Goal: Navigation & Orientation: Find specific page/section

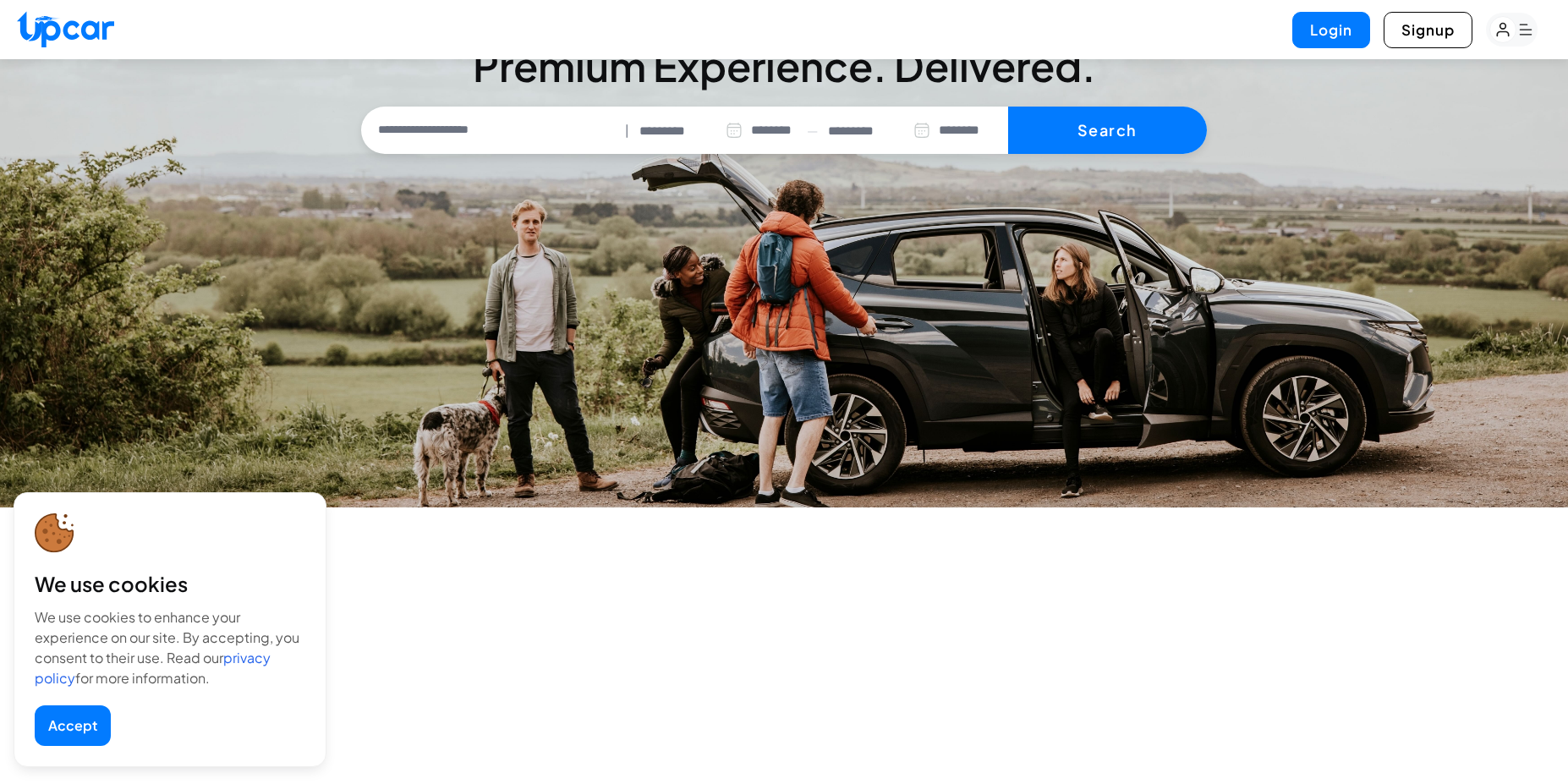
select select "********"
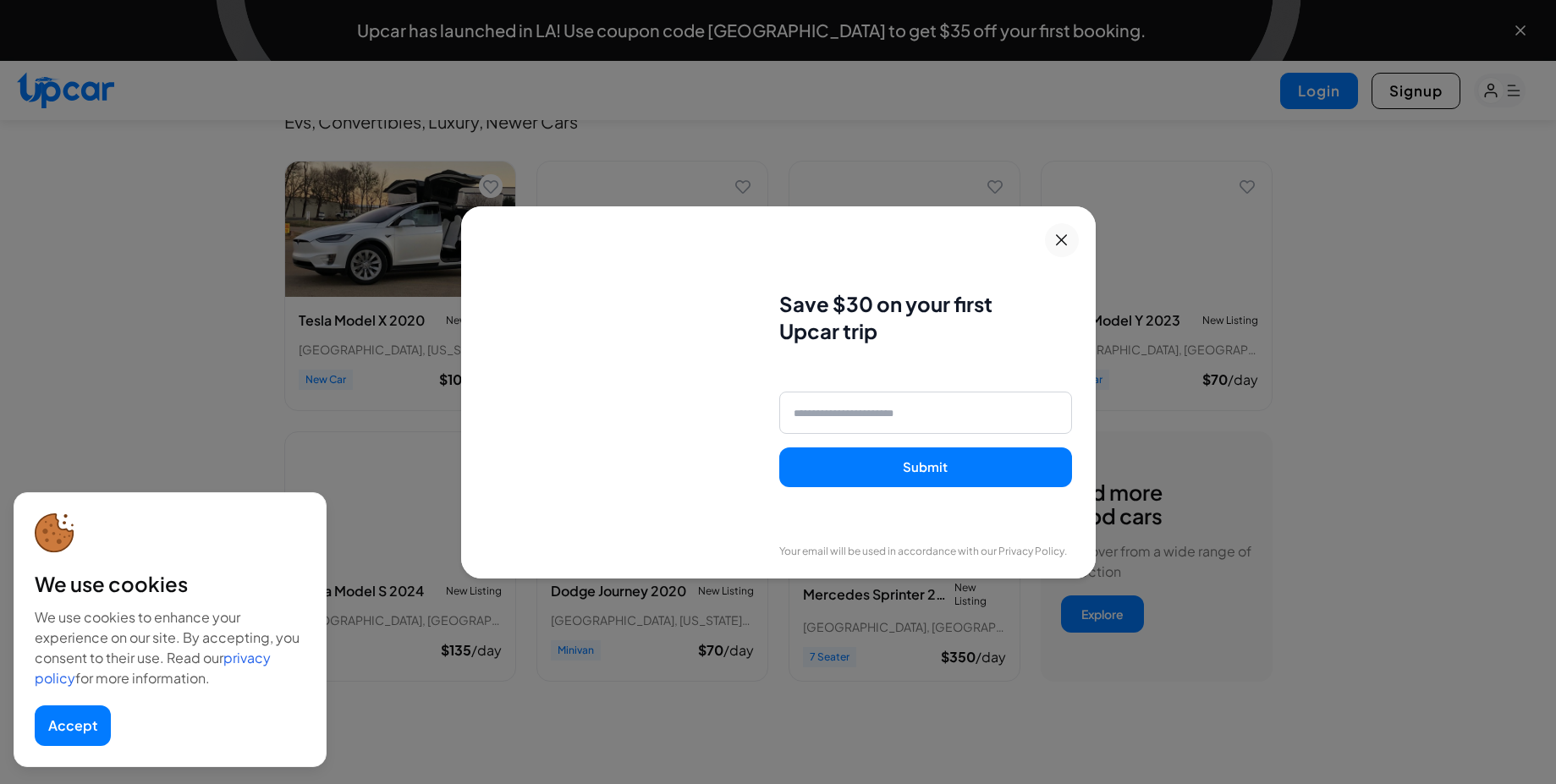
scroll to position [913, 0]
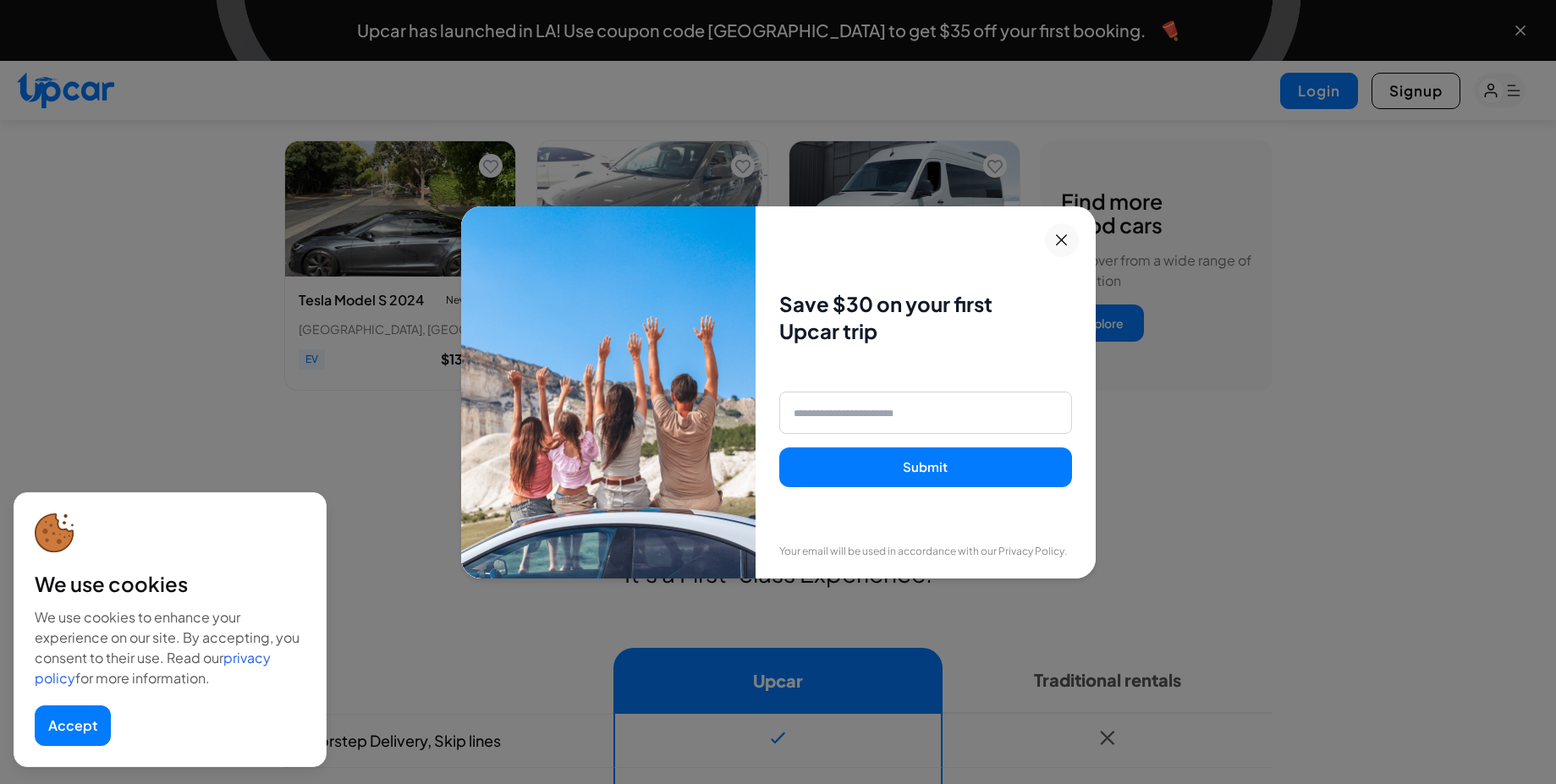
click at [1067, 236] on icon at bounding box center [1060, 239] width 11 height 11
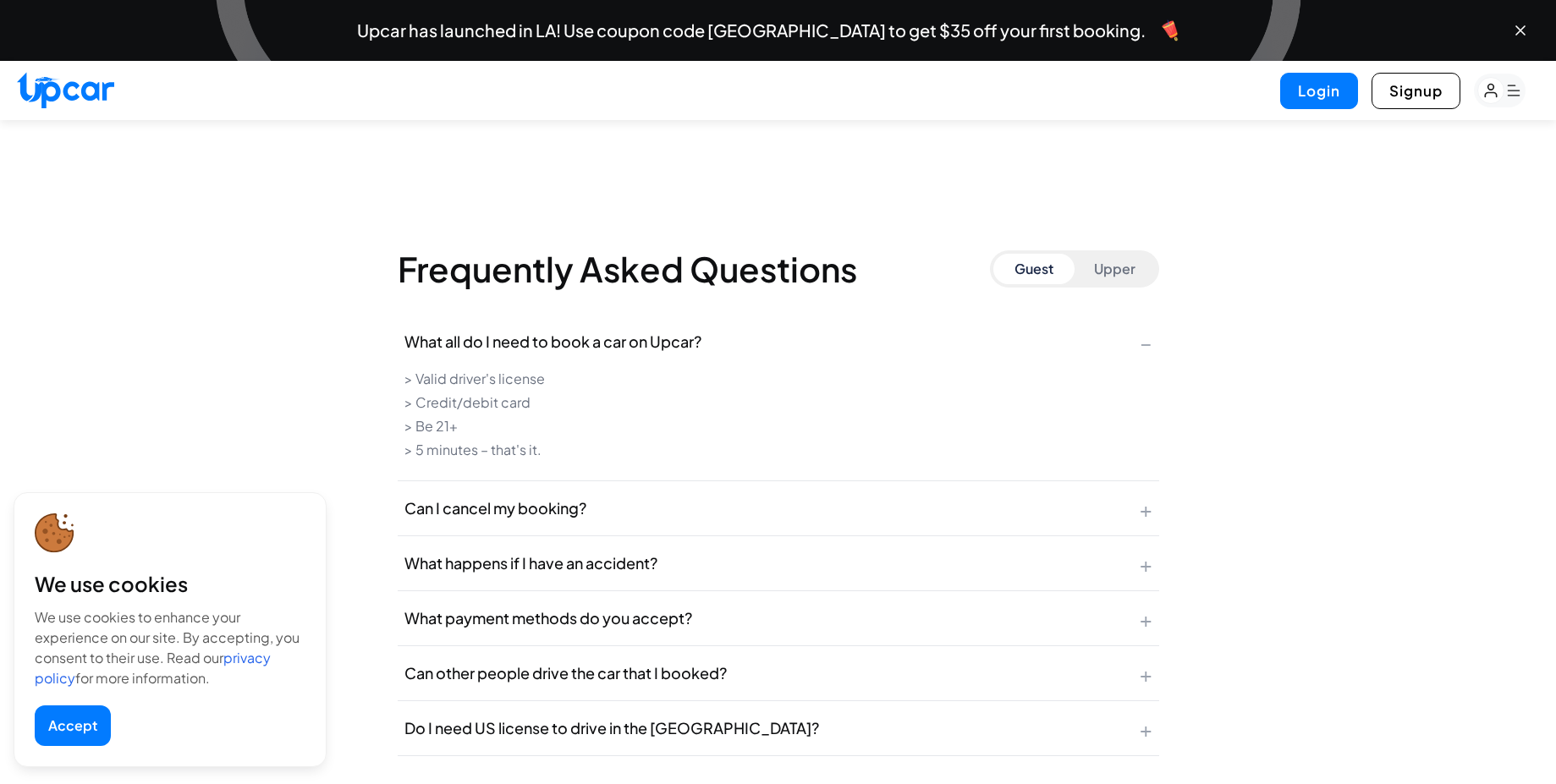
scroll to position [7509, 0]
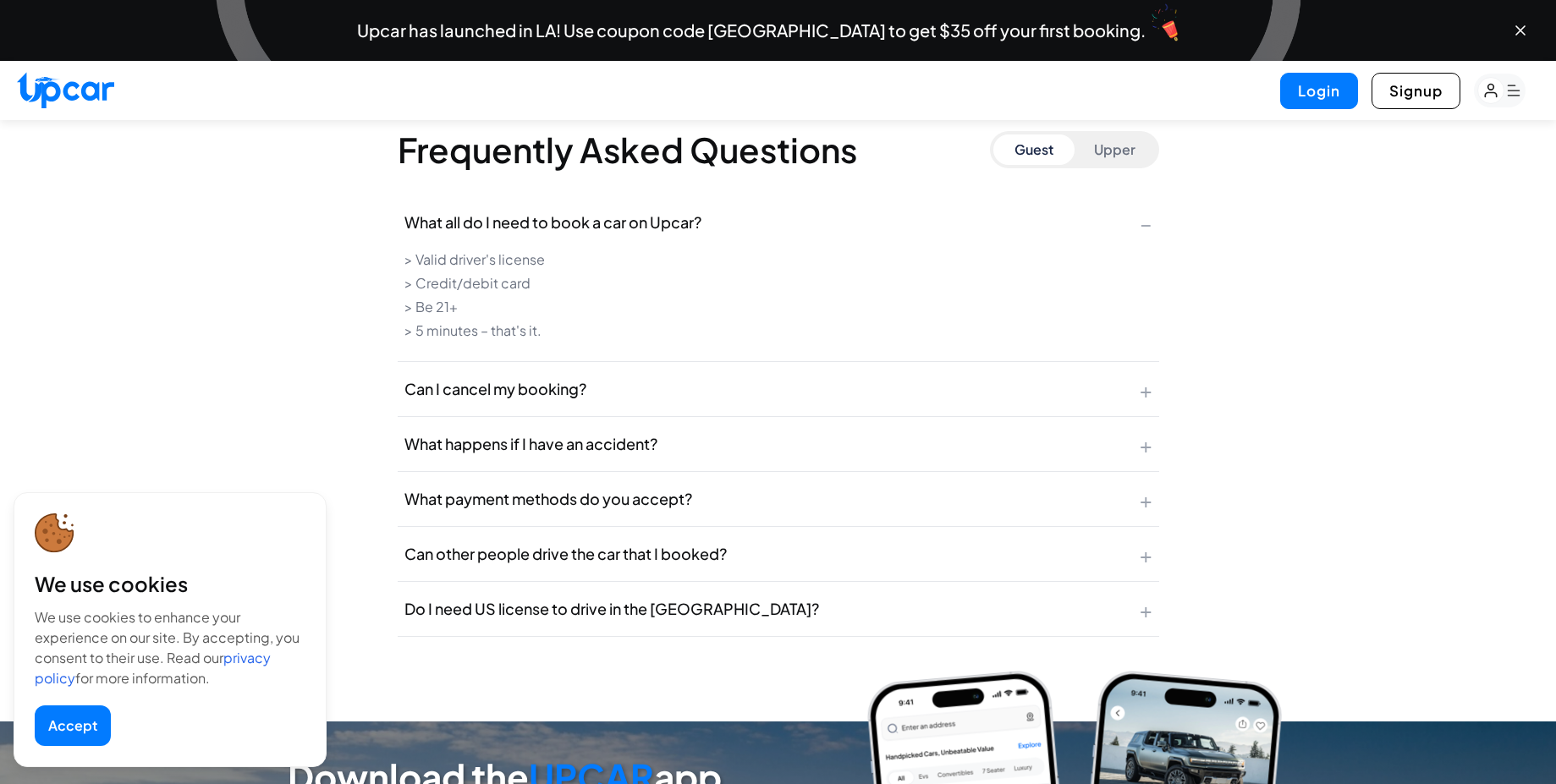
click at [1019, 417] on button "What happens if I have an accident? +" at bounding box center [778, 444] width 761 height 55
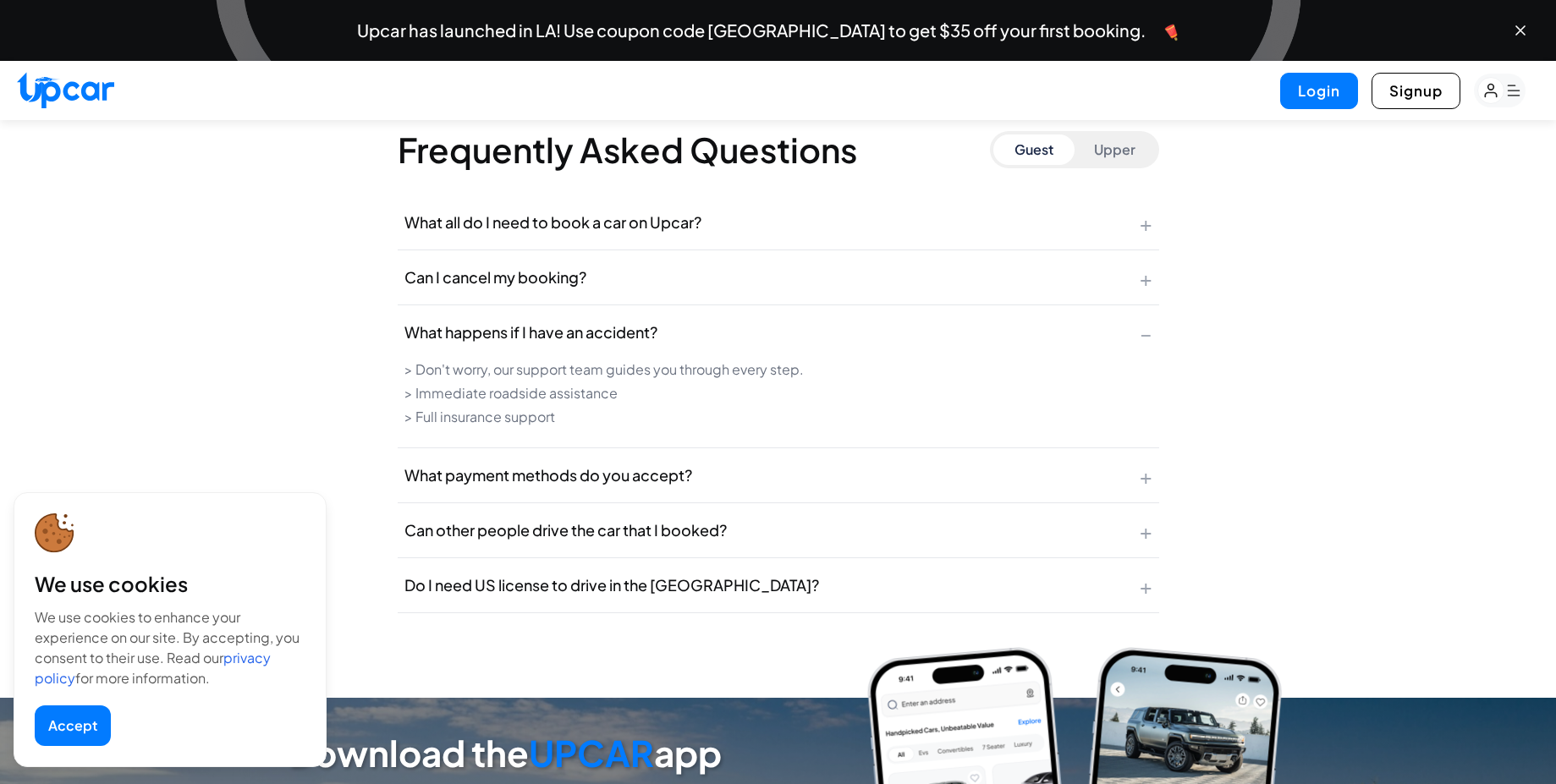
click at [996, 475] on button "What payment methods do you accept? +" at bounding box center [778, 475] width 761 height 55
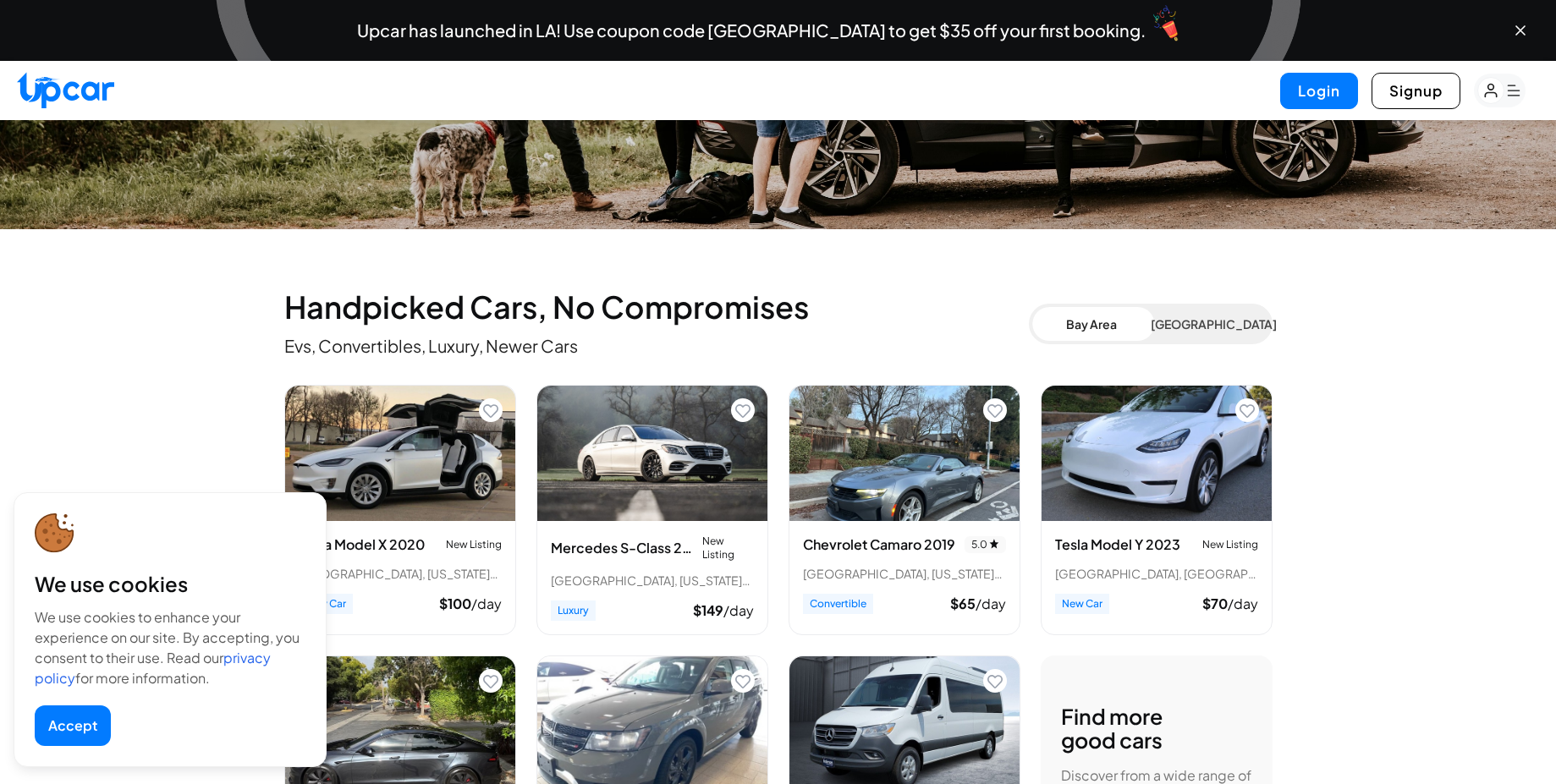
scroll to position [0, 0]
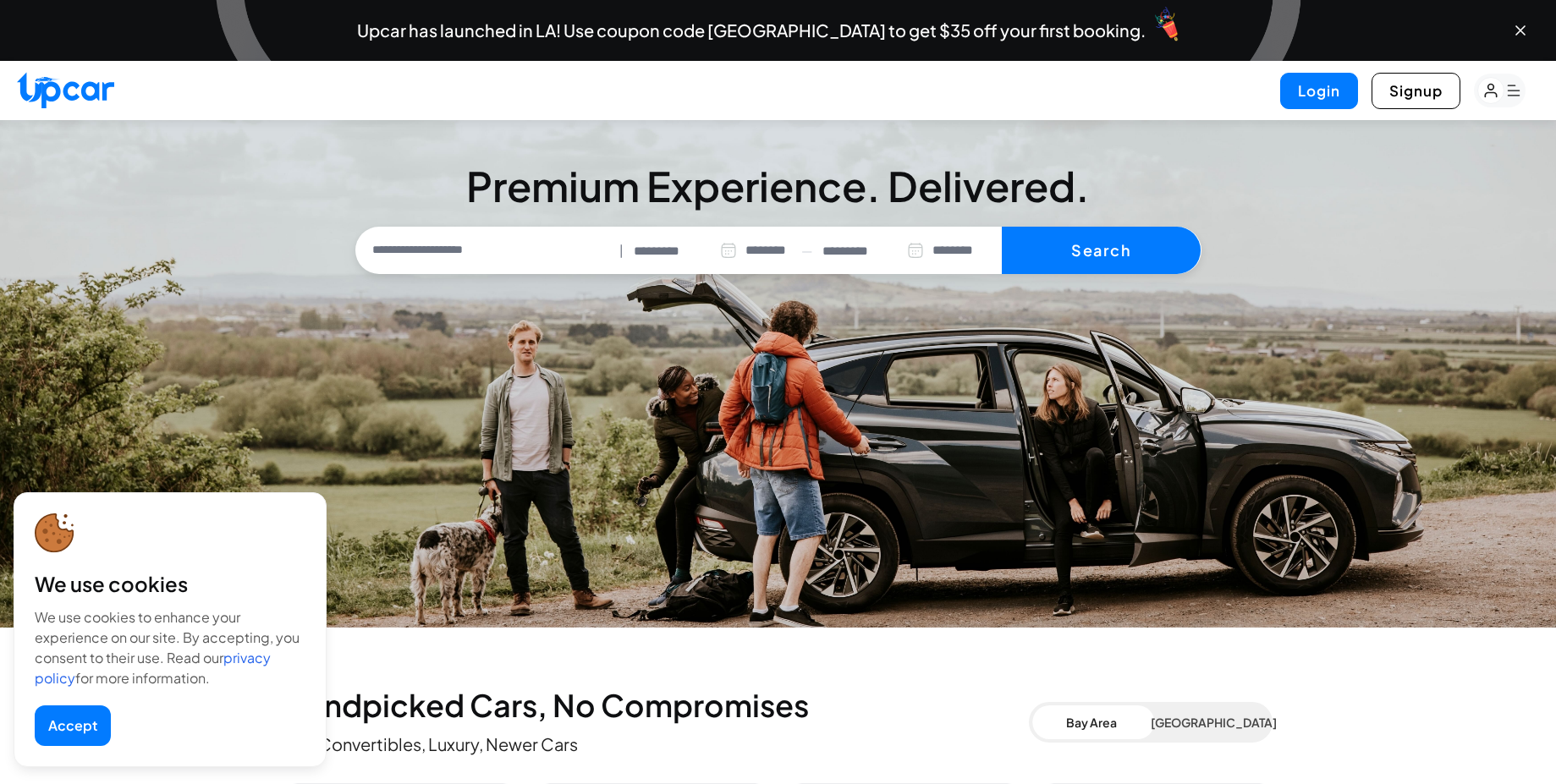
click at [1505, 85] on rect "button" at bounding box center [1500, 90] width 52 height 34
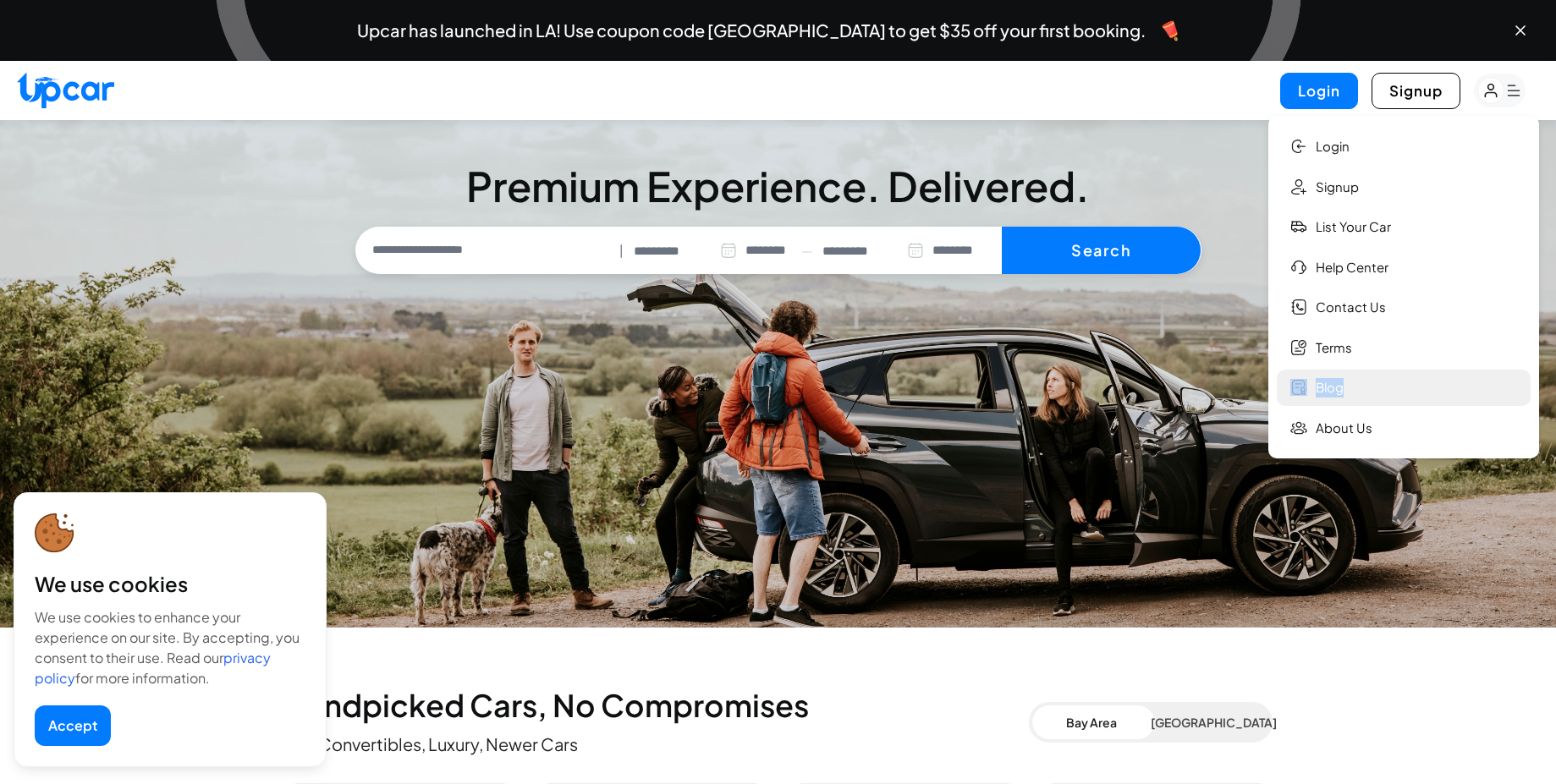
click at [1370, 402] on link "Blog" at bounding box center [1403, 388] width 254 height 36
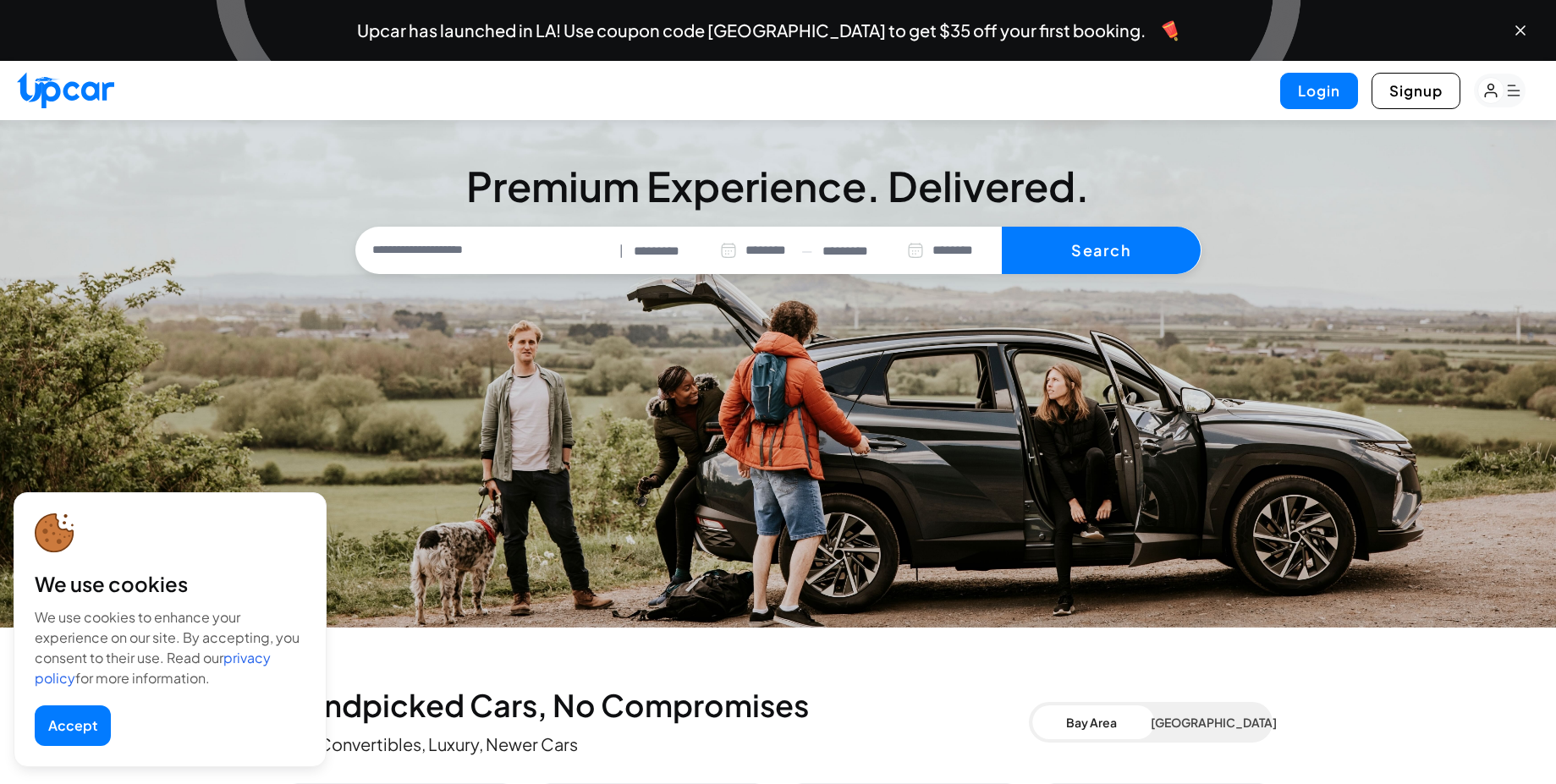
drag, startPoint x: 1370, startPoint y: 402, endPoint x: 1370, endPoint y: 432, distance: 30.0
click at [1370, 432] on section "**********" at bounding box center [778, 373] width 1556 height 507
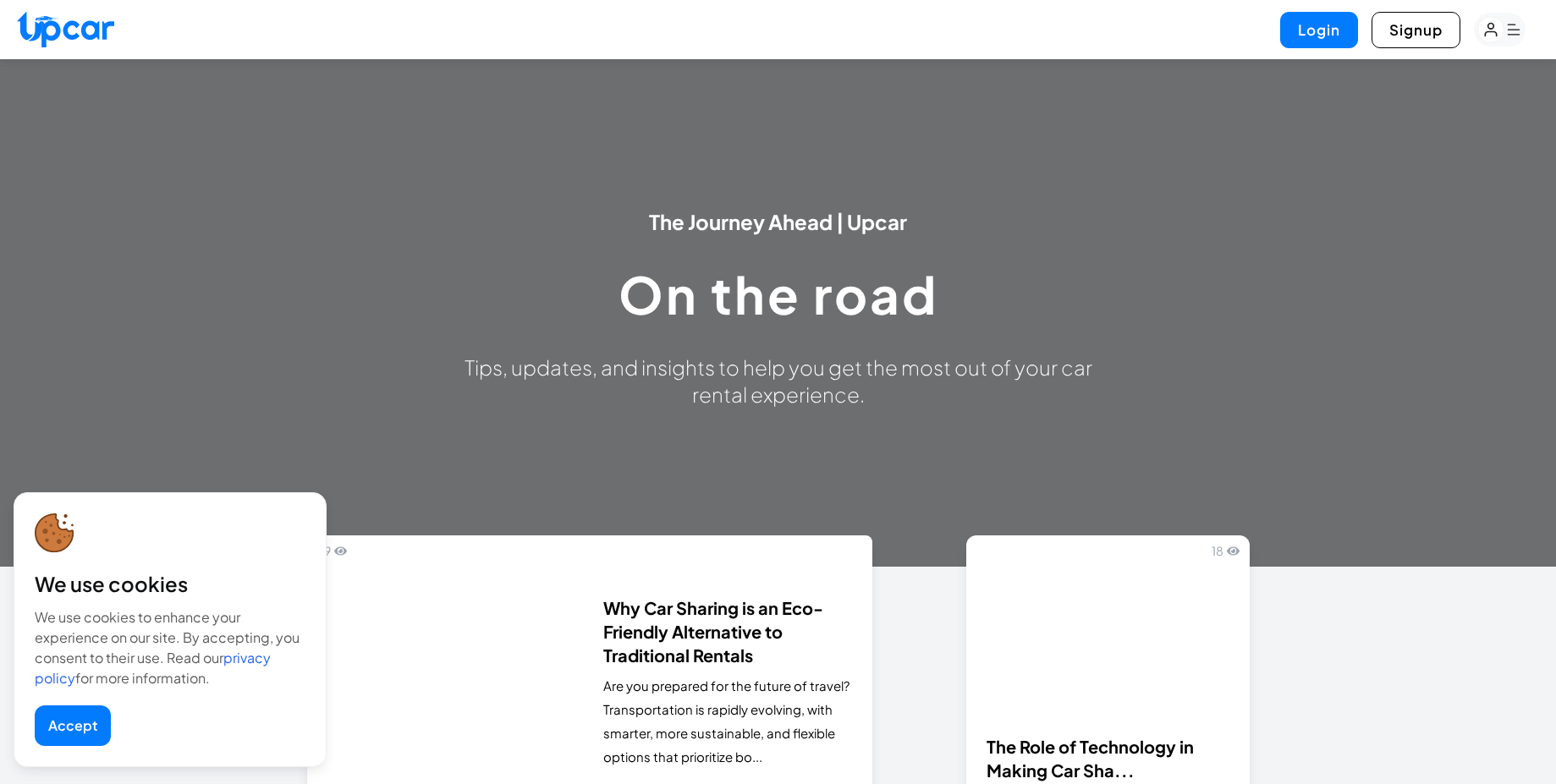
scroll to position [101, 0]
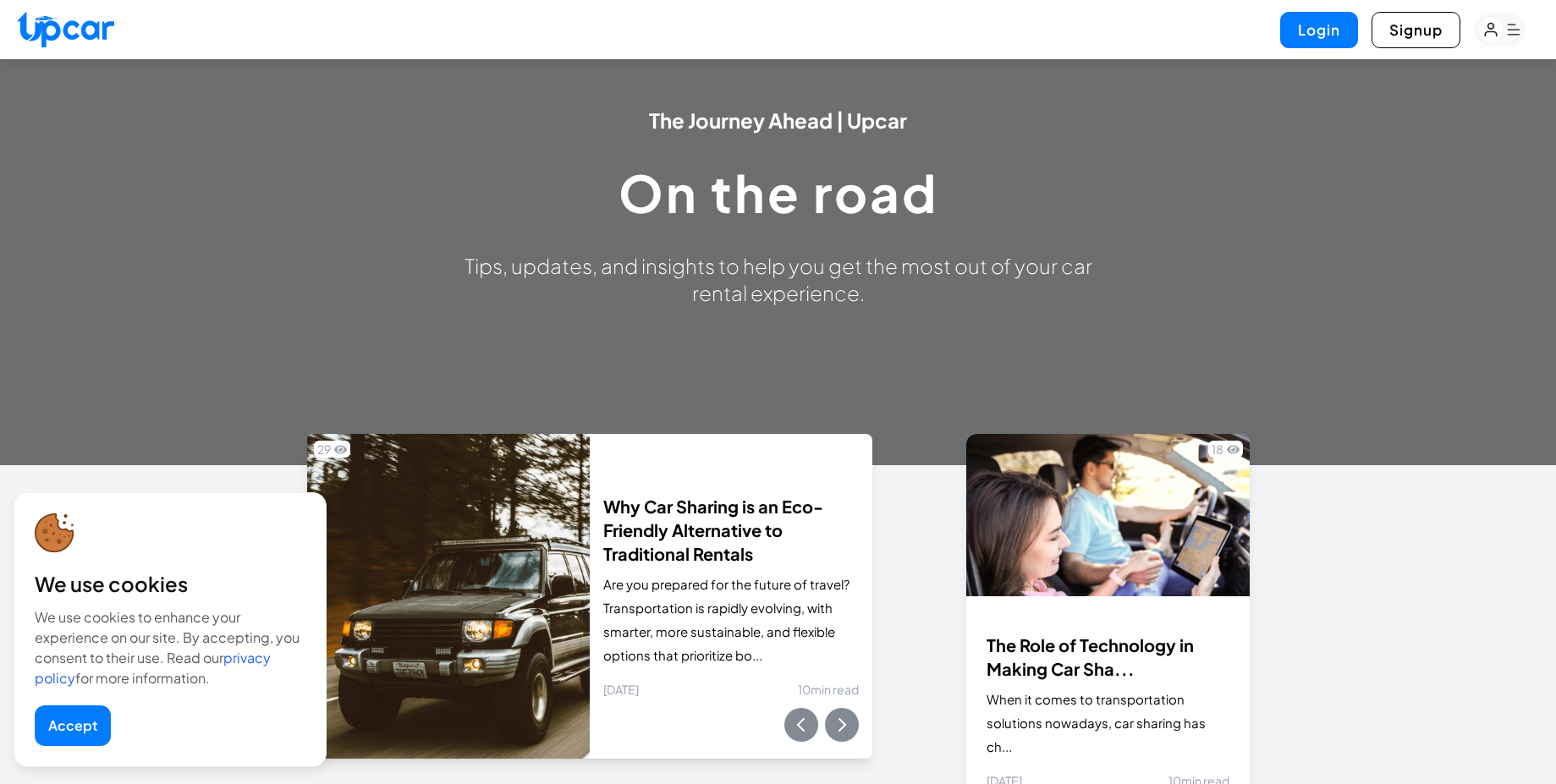
select select "********"
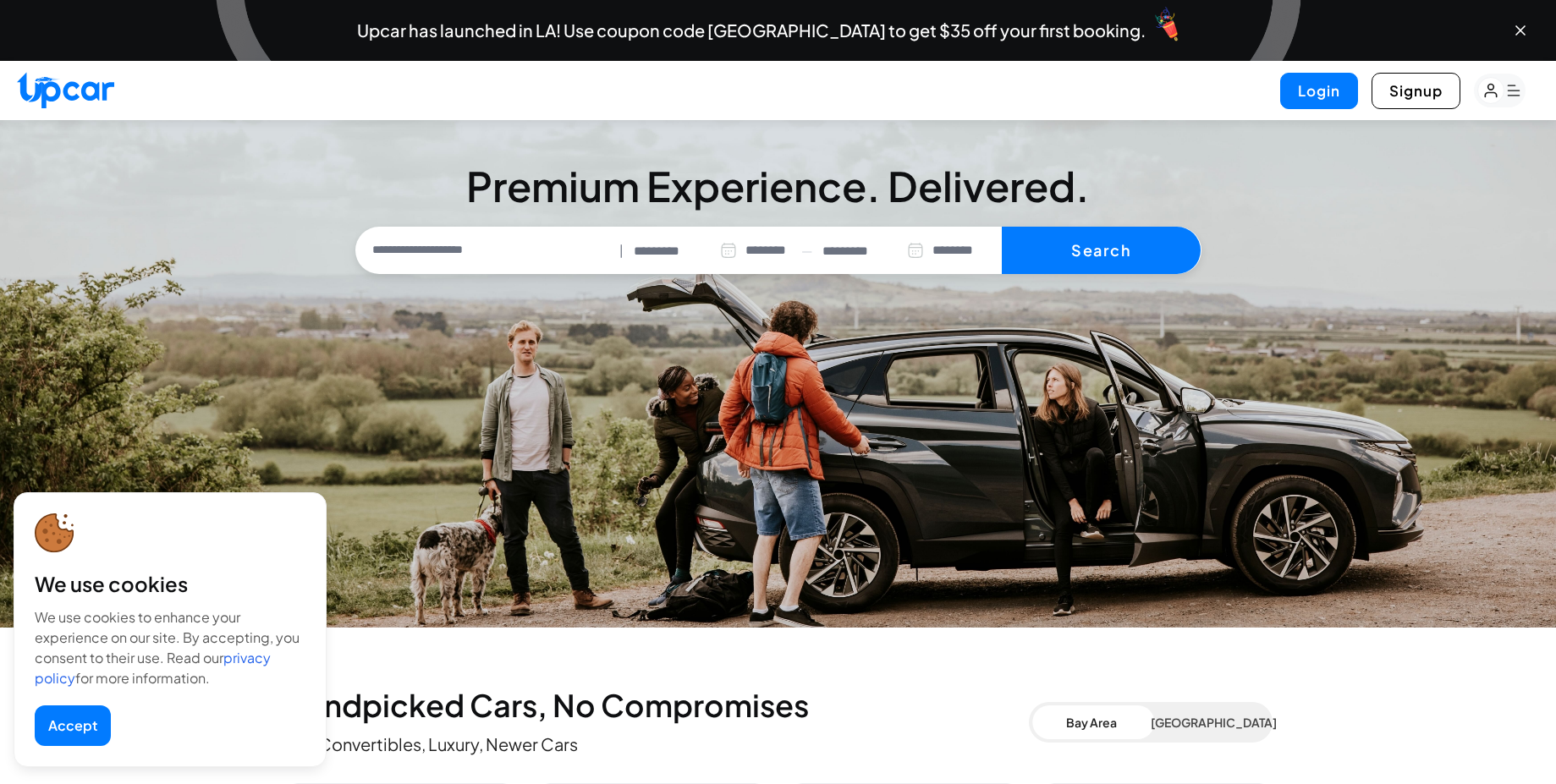
click at [1511, 91] on rect "button" at bounding box center [1500, 90] width 52 height 34
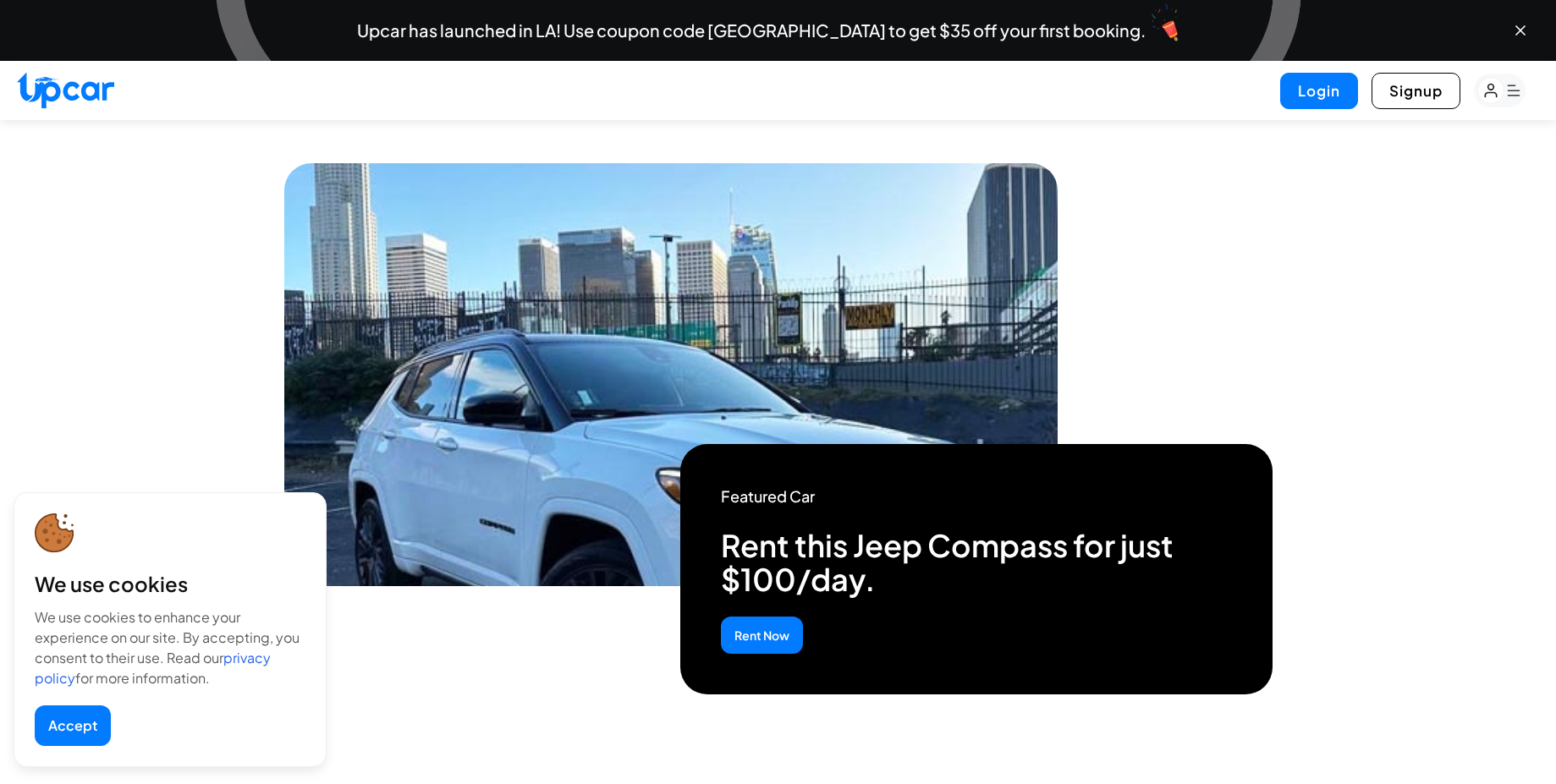
scroll to position [5682, 0]
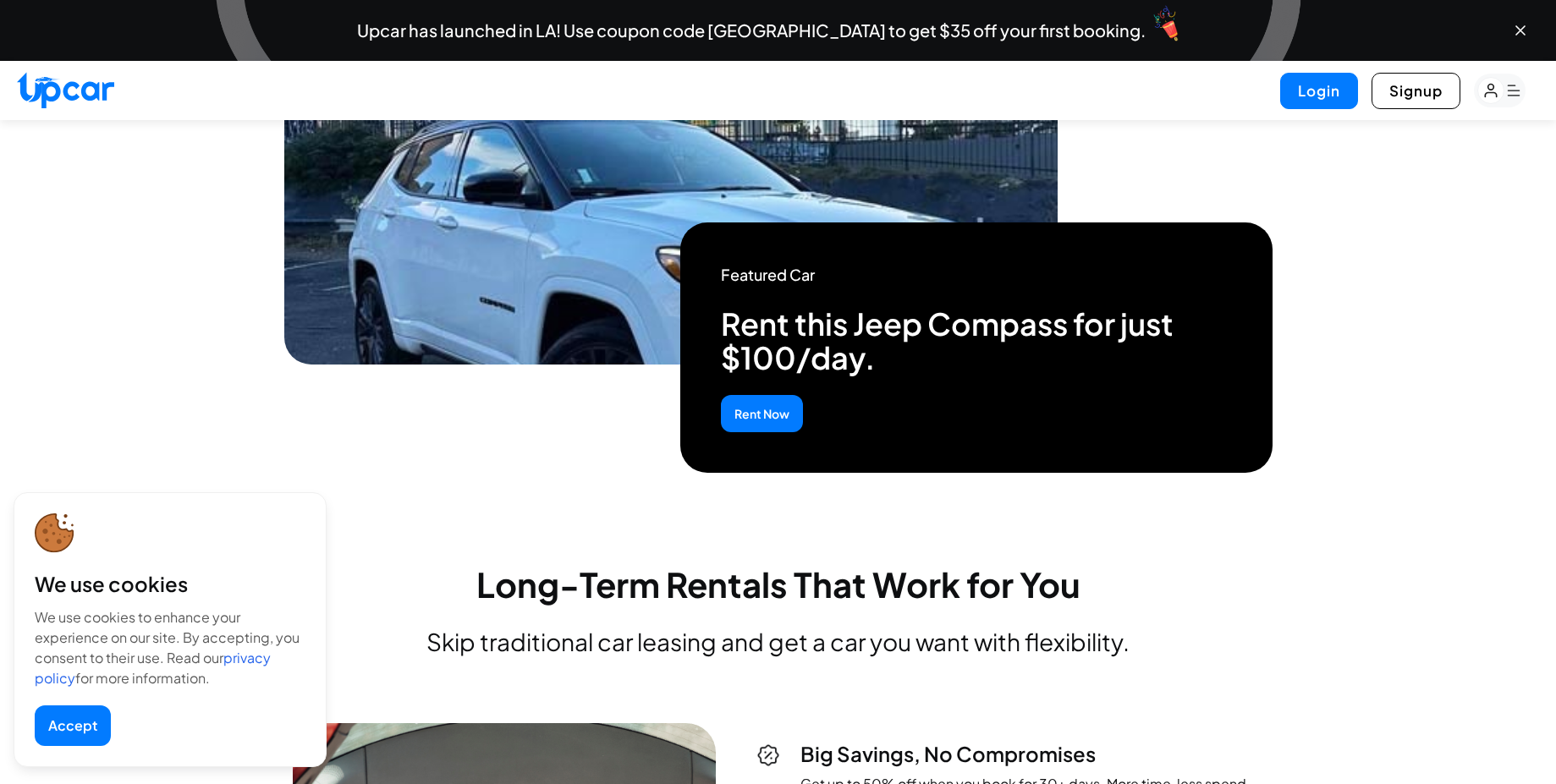
click at [1495, 97] on rect "button" at bounding box center [1490, 90] width 26 height 26
